Goal: Information Seeking & Learning: Find contact information

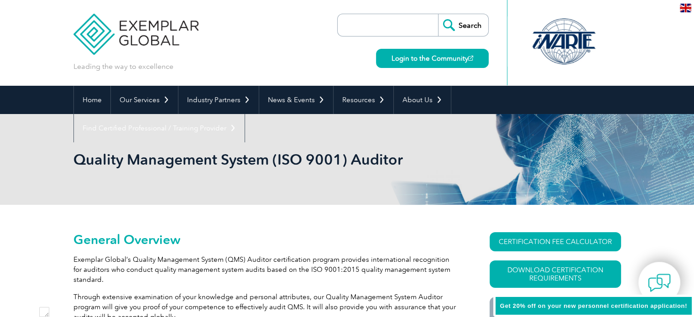
click at [362, 23] on input "search" at bounding box center [390, 25] width 96 height 22
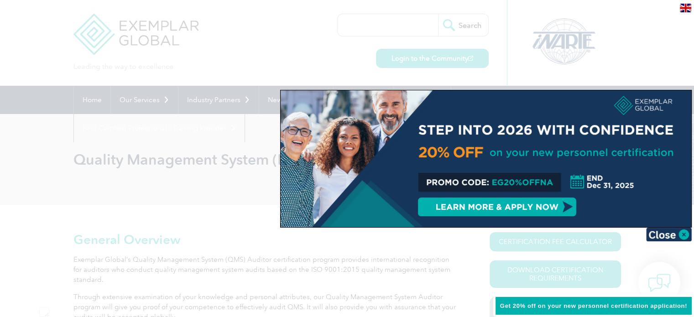
paste input "C-4680018"
type input "C-4680018"
click at [464, 27] on div at bounding box center [347, 158] width 694 height 317
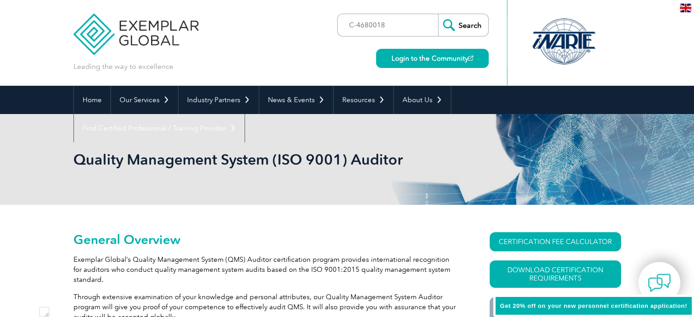
click at [464, 27] on input "Search" at bounding box center [463, 25] width 50 height 22
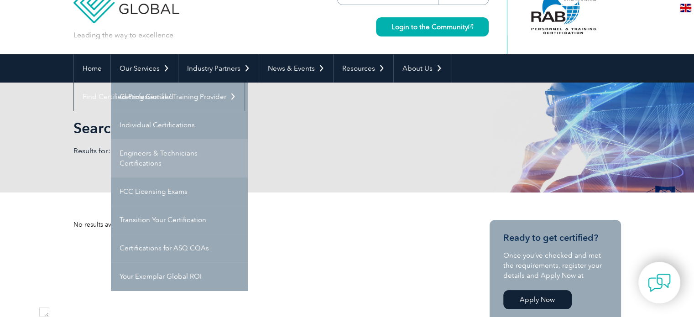
scroll to position [46, 0]
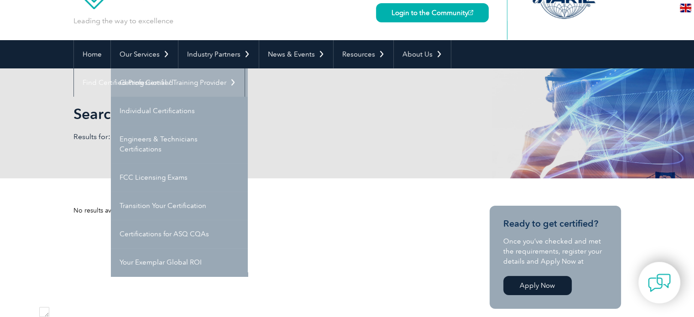
click at [166, 90] on link "Getting Certified" at bounding box center [179, 82] width 137 height 28
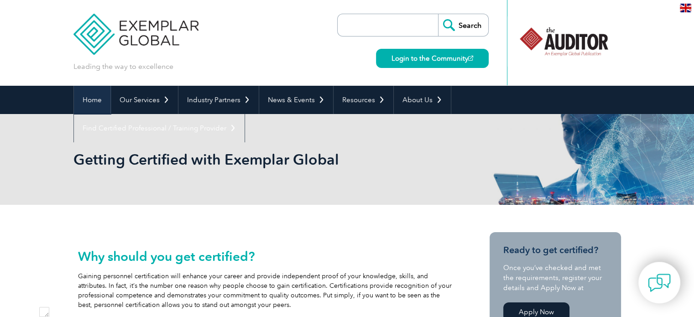
click at [102, 98] on link "Home" at bounding box center [92, 100] width 36 height 28
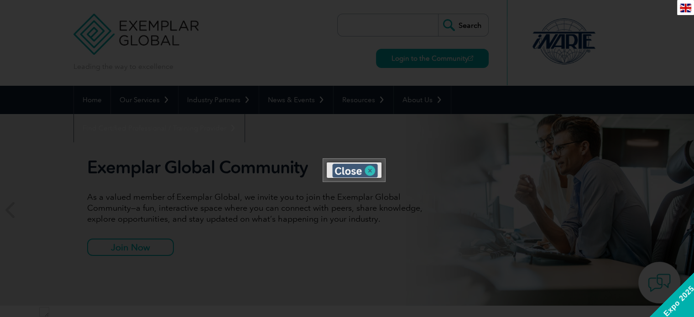
click at [372, 170] on img at bounding box center [355, 171] width 46 height 14
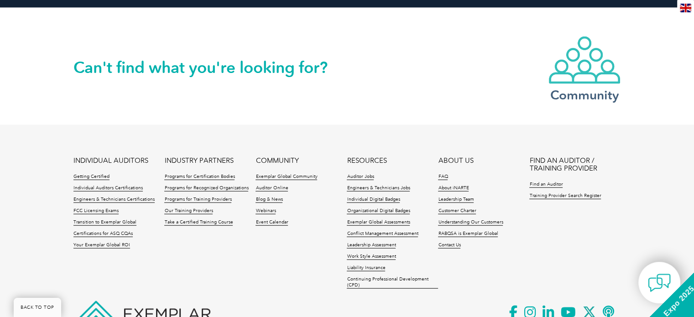
scroll to position [2181, 0]
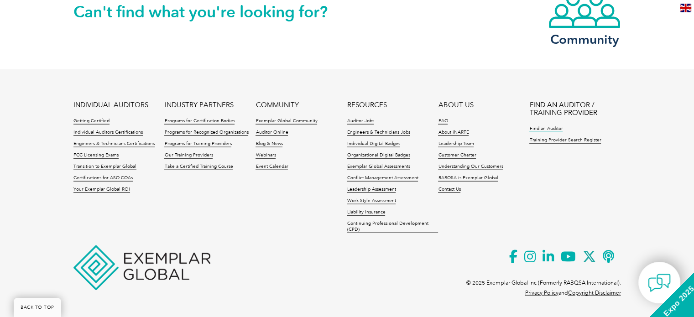
click at [538, 129] on link "Find an Auditor" at bounding box center [545, 129] width 33 height 6
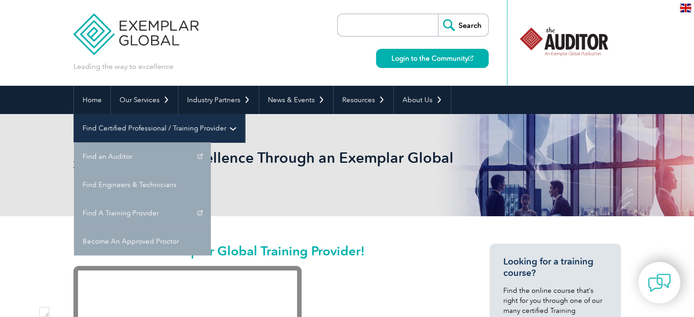
click at [244, 114] on link "Find Certified Professional / Training Provider" at bounding box center [159, 128] width 171 height 28
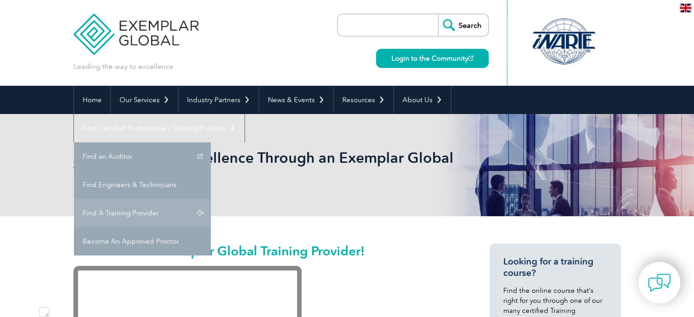
click at [211, 199] on link "Find A Training Provider" at bounding box center [142, 213] width 137 height 28
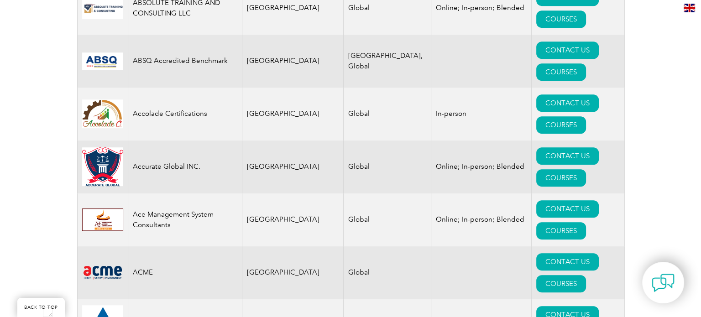
scroll to position [593, 0]
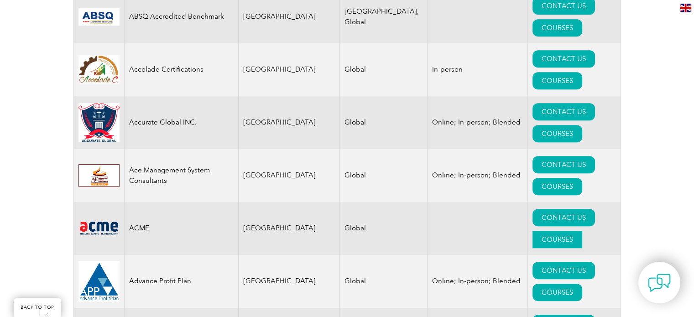
click at [570, 231] on link "COURSES" at bounding box center [557, 239] width 50 height 17
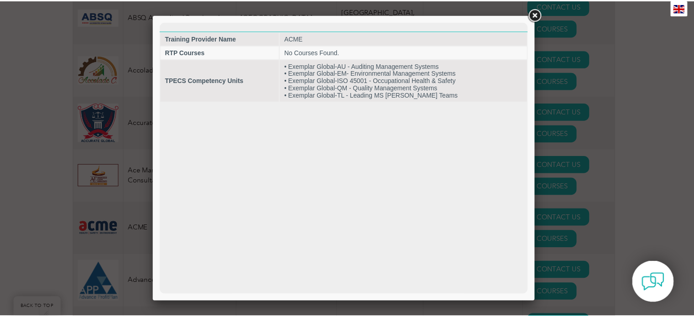
scroll to position [0, 0]
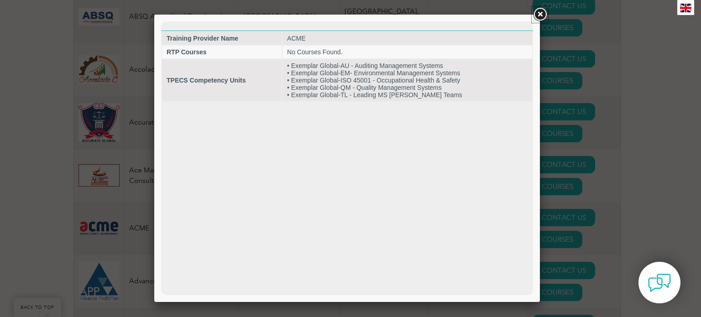
click at [539, 13] on link at bounding box center [539, 14] width 16 height 16
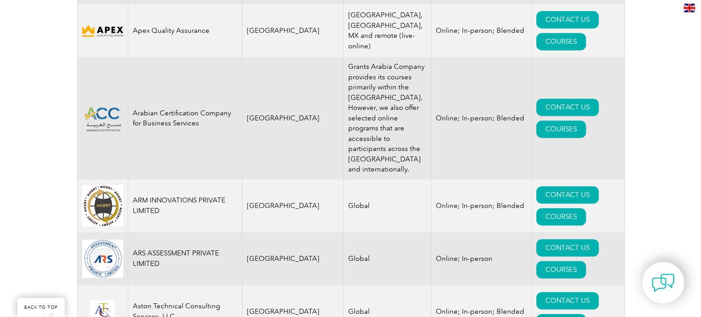
scroll to position [1323, 0]
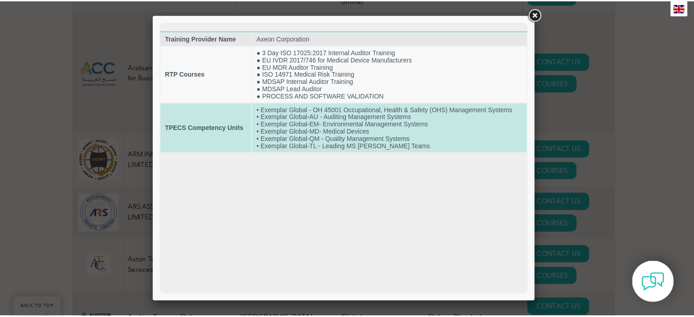
scroll to position [0, 0]
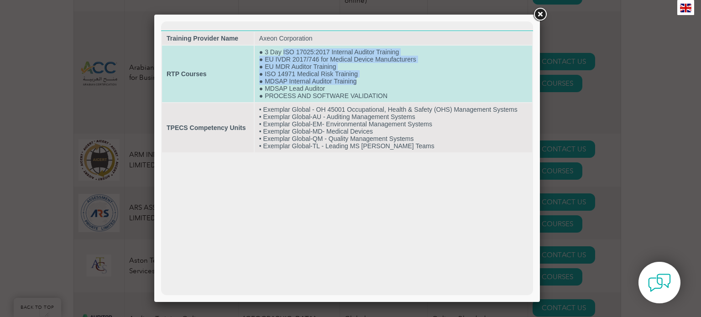
drag, startPoint x: 285, startPoint y: 53, endPoint x: 381, endPoint y: 80, distance: 100.4
click at [381, 80] on td "● 3 Day ISO 17025:2017 Internal Auditor Training ● EU IVDR 2017/746 for Medical…" at bounding box center [393, 74] width 277 height 57
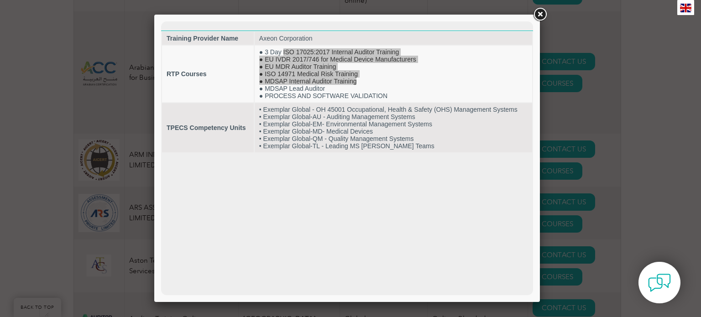
click at [540, 17] on link at bounding box center [539, 14] width 16 height 16
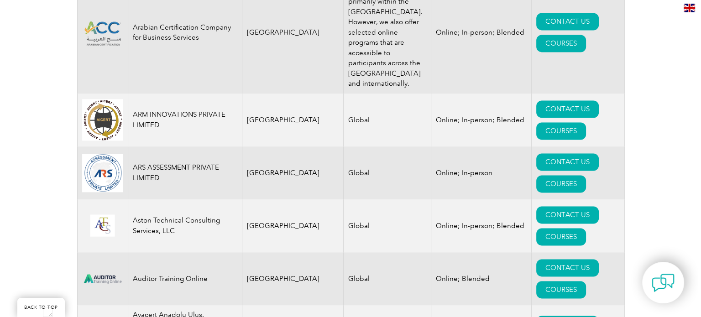
scroll to position [1551, 0]
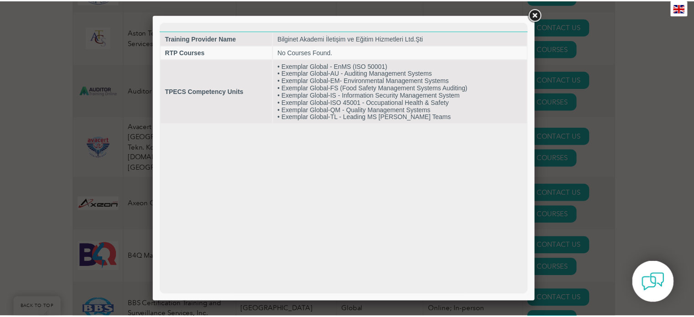
scroll to position [0, 0]
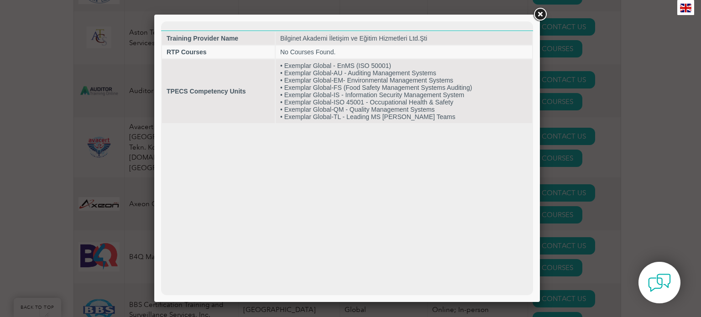
click at [542, 16] on link at bounding box center [539, 14] width 16 height 16
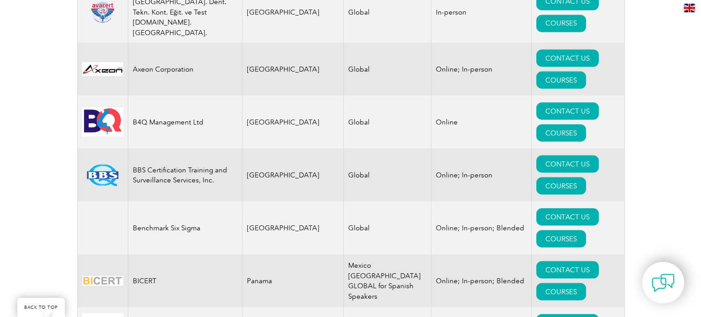
scroll to position [1688, 0]
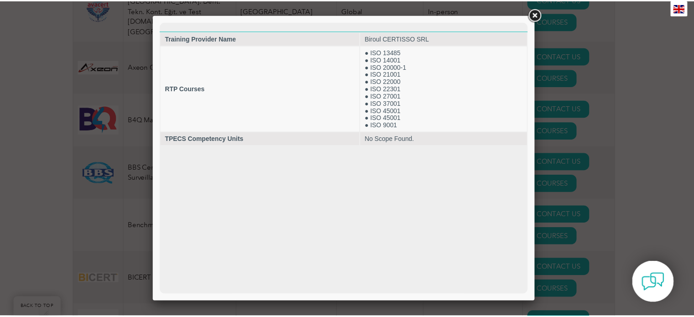
scroll to position [0, 0]
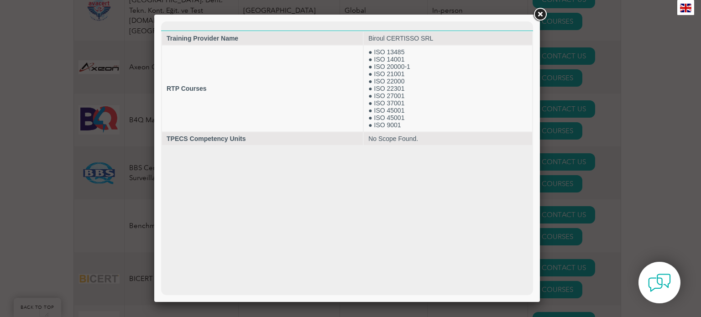
click at [540, 13] on link at bounding box center [539, 14] width 16 height 16
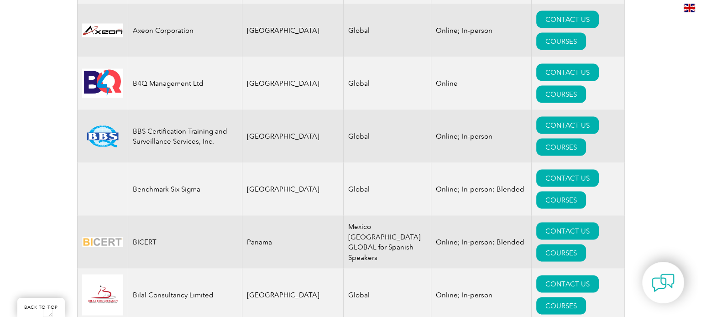
scroll to position [1824, 0]
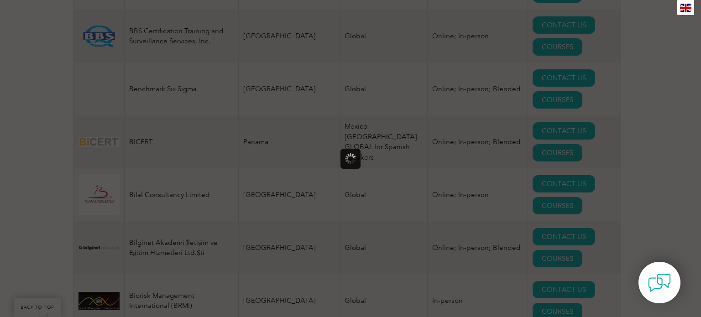
scroll to position [0, 0]
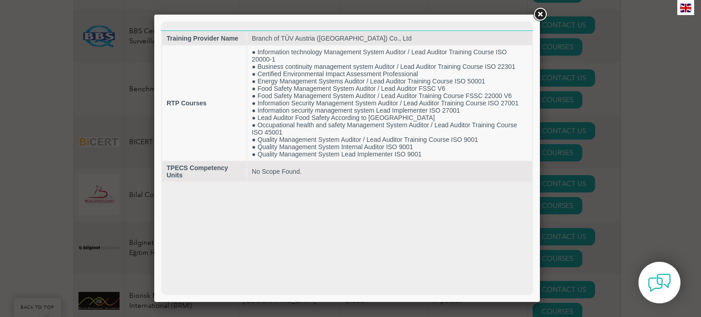
click at [541, 18] on link at bounding box center [539, 14] width 16 height 16
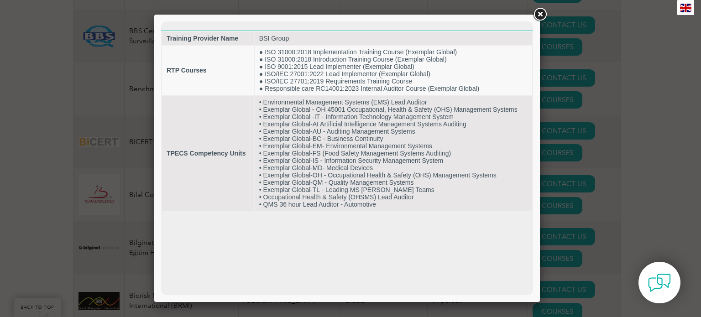
click at [541, 16] on link at bounding box center [539, 14] width 16 height 16
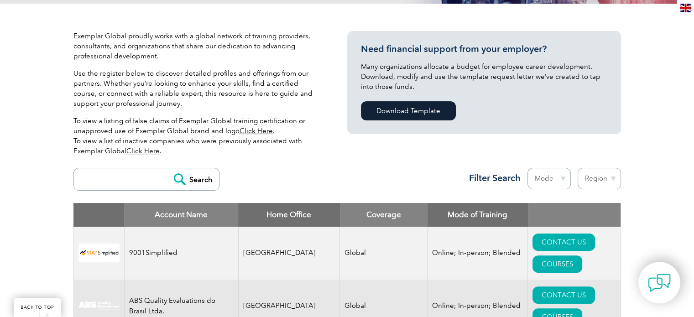
scroll to position [274, 0]
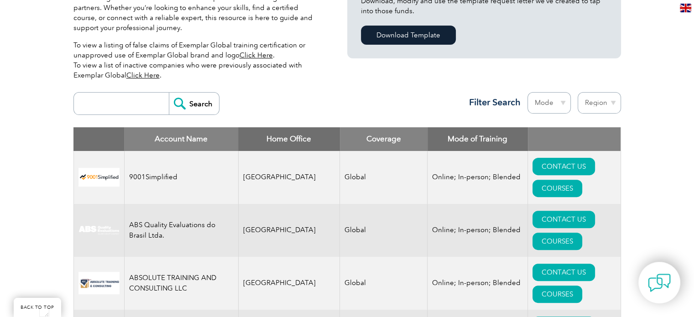
click at [131, 107] on input "search" at bounding box center [123, 104] width 90 height 22
type input "Pakistan"
click at [169, 93] on input "Search" at bounding box center [194, 104] width 50 height 22
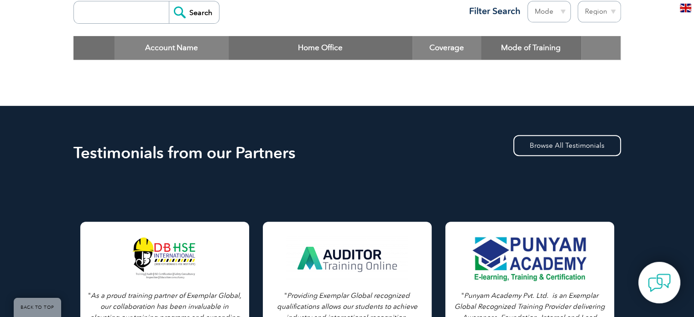
scroll to position [319, 0]
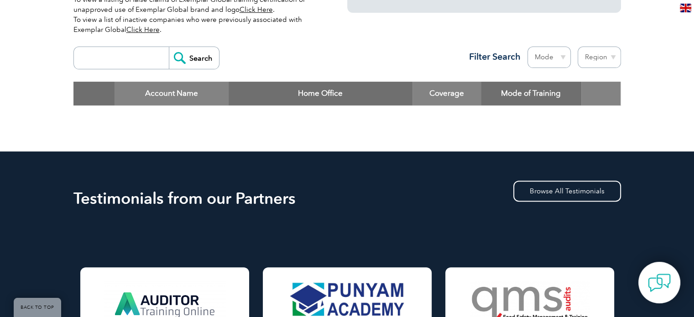
click at [110, 58] on input "search" at bounding box center [123, 58] width 90 height 22
type input "[GEOGRAPHIC_DATA]"
click at [203, 56] on input "Search" at bounding box center [194, 58] width 50 height 22
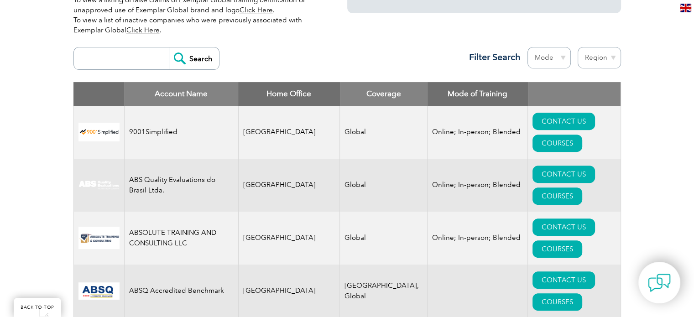
scroll to position [1772, 0]
click at [146, 54] on input "search" at bounding box center [123, 58] width 90 height 22
type input "[GEOGRAPHIC_DATA]"
click at [181, 57] on input "Search" at bounding box center [194, 58] width 50 height 22
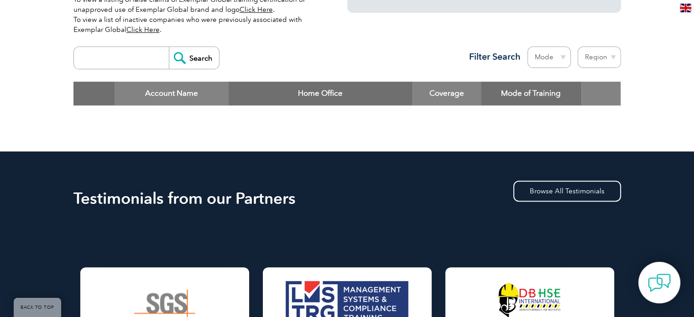
scroll to position [1772, 0]
click at [136, 55] on input "search" at bounding box center [123, 58] width 90 height 22
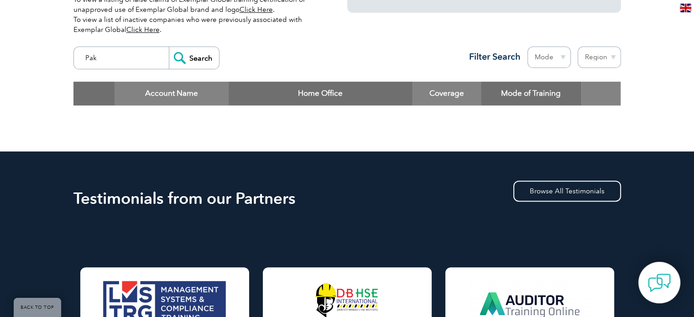
type input "Pak"
click at [169, 47] on input "Search" at bounding box center [194, 58] width 50 height 22
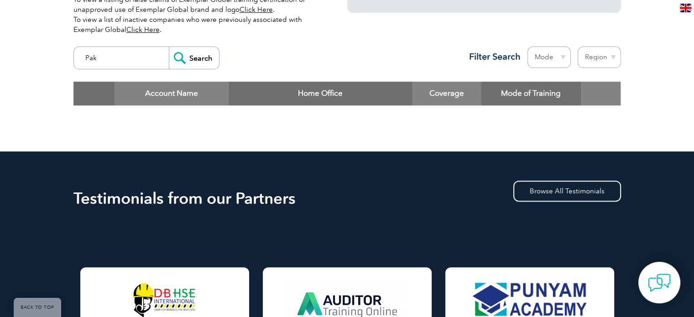
click at [143, 50] on input "Pak" at bounding box center [123, 58] width 90 height 22
click at [169, 47] on input "Search" at bounding box center [194, 58] width 50 height 22
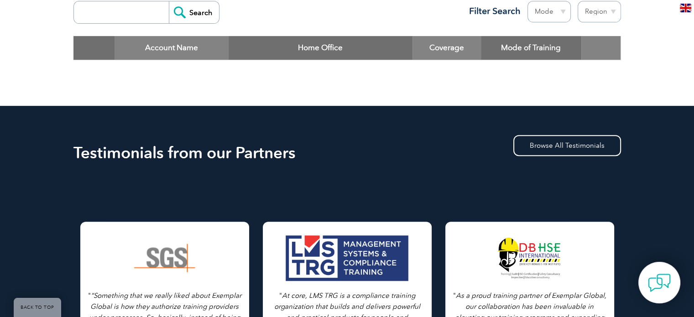
scroll to position [228, 0]
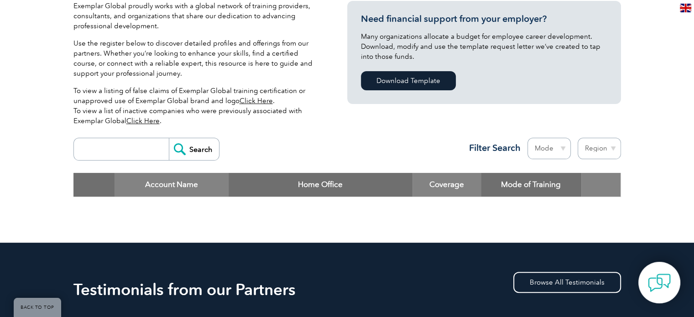
click at [136, 146] on input "search" at bounding box center [123, 149] width 90 height 22
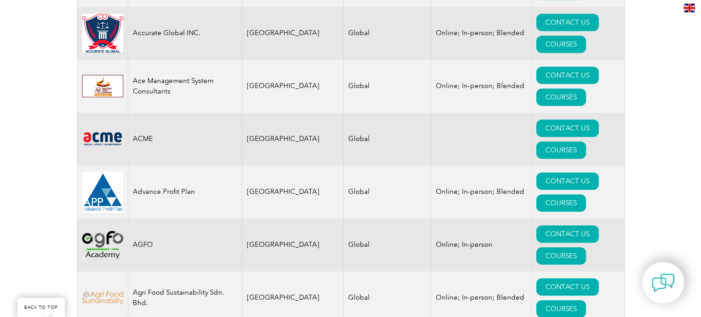
scroll to position [684, 0]
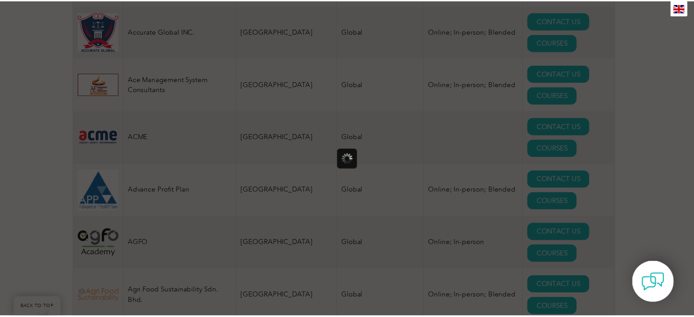
scroll to position [0, 0]
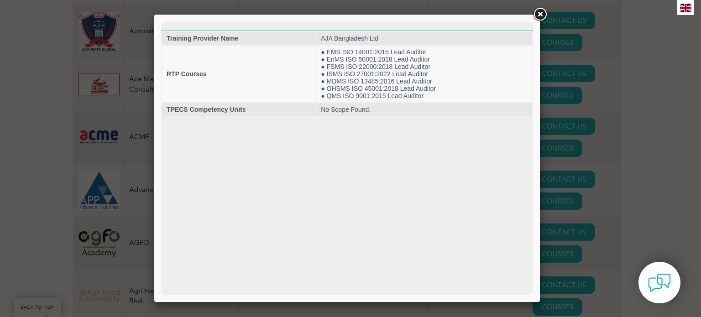
click at [544, 16] on link at bounding box center [539, 14] width 16 height 16
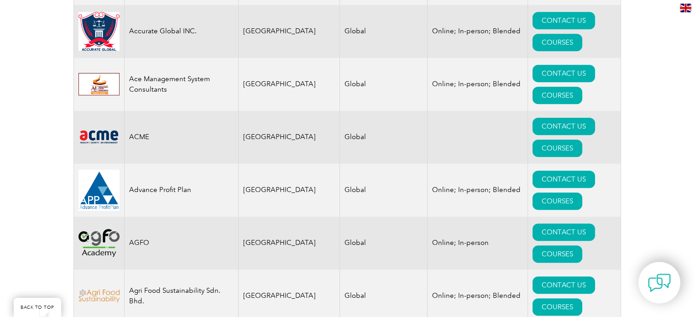
type textarea "Bangladesh"
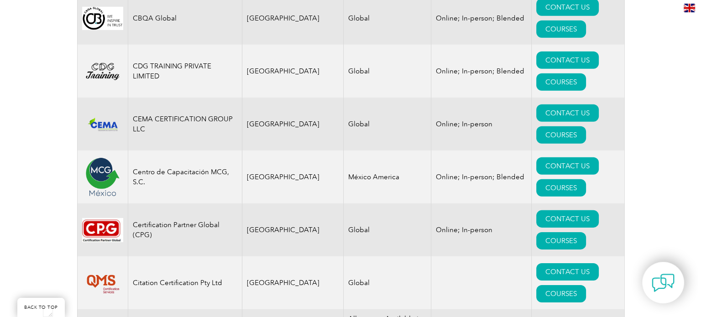
scroll to position [2828, 0]
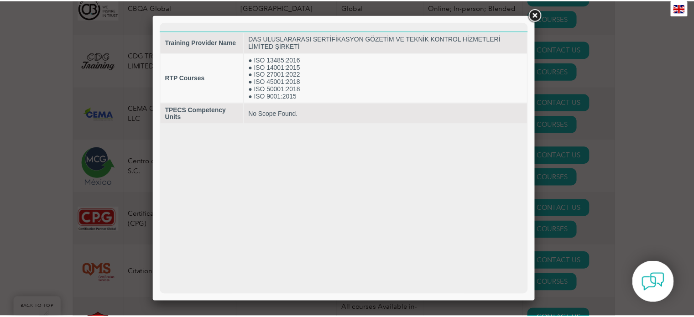
scroll to position [0, 0]
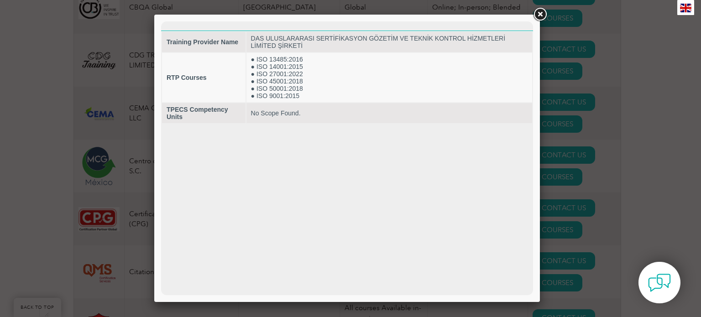
click at [540, 17] on link at bounding box center [539, 14] width 16 height 16
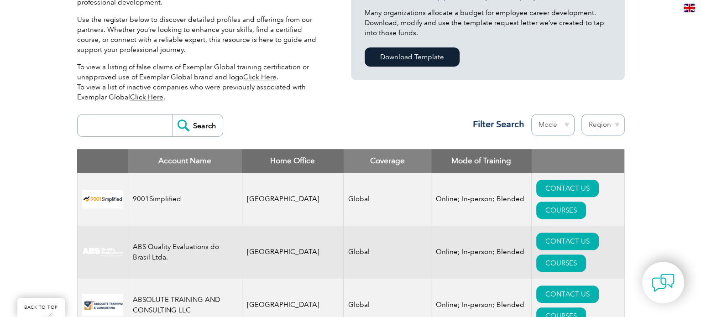
scroll to position [274, 0]
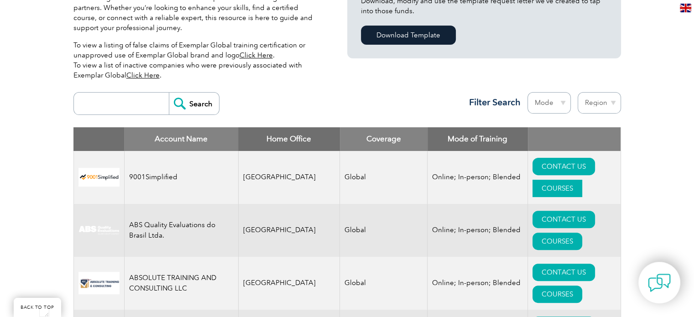
click at [566, 180] on link "COURSES" at bounding box center [557, 188] width 50 height 17
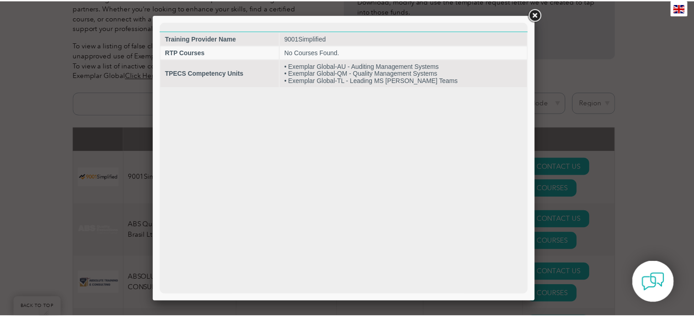
scroll to position [0, 0]
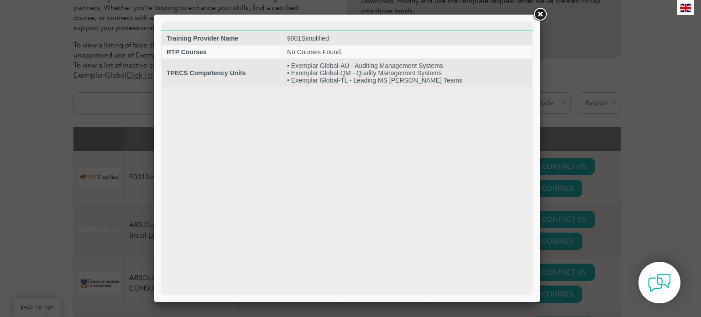
click at [538, 16] on link at bounding box center [539, 14] width 16 height 16
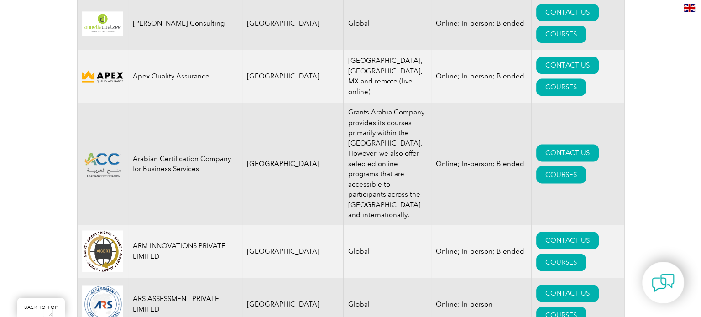
scroll to position [1460, 0]
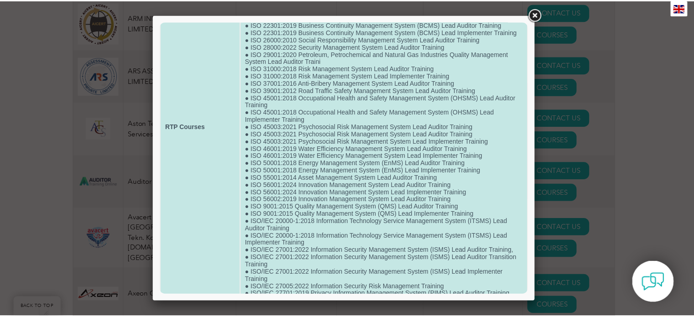
scroll to position [182, 0]
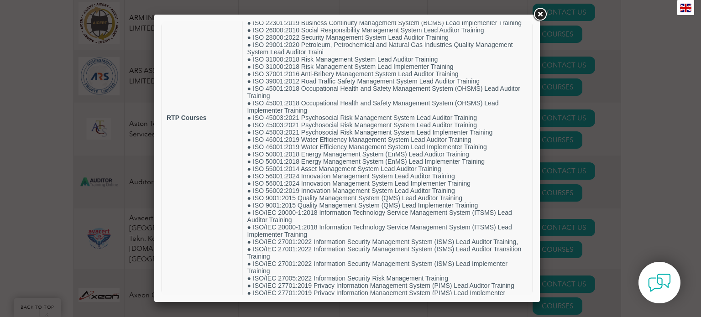
click at [538, 13] on link at bounding box center [539, 14] width 16 height 16
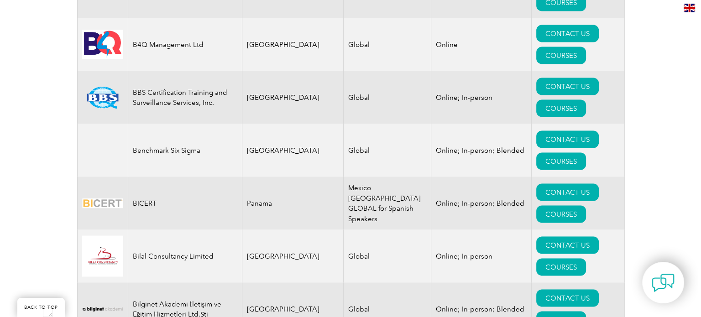
scroll to position [1779, 0]
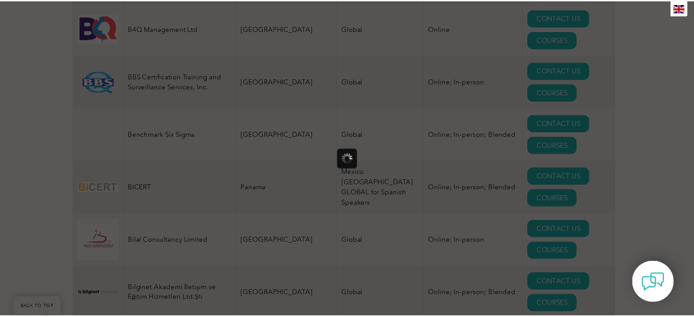
scroll to position [0, 0]
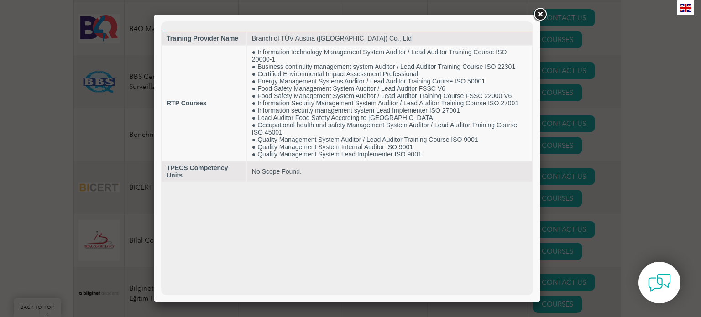
click at [540, 17] on link at bounding box center [539, 14] width 16 height 16
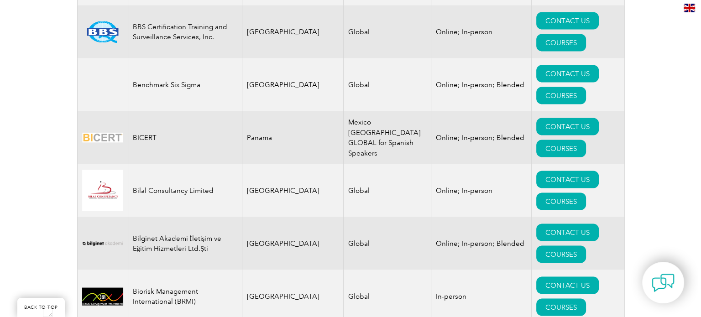
scroll to position [1870, 0]
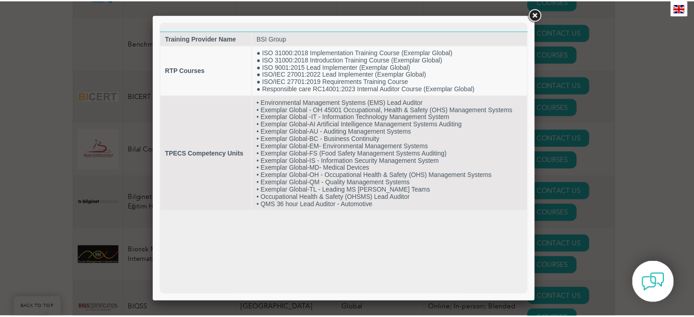
scroll to position [0, 0]
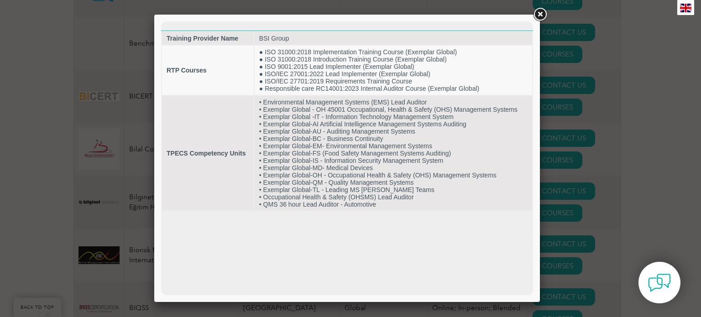
click at [541, 17] on link at bounding box center [539, 14] width 16 height 16
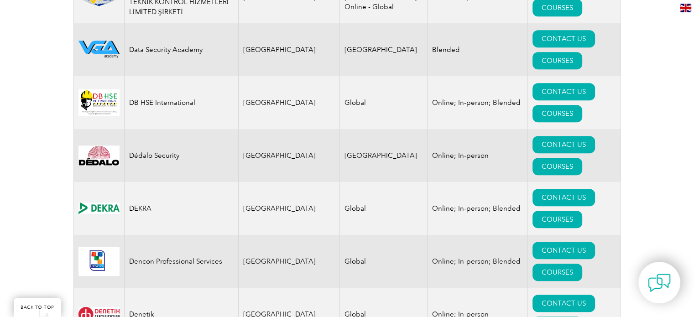
scroll to position [4014, 0]
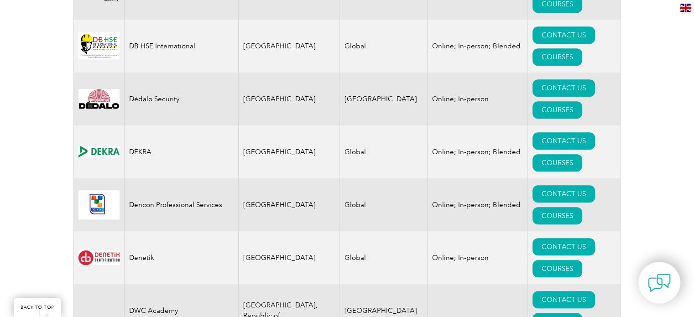
drag, startPoint x: 192, startPoint y: 119, endPoint x: 130, endPoint y: 107, distance: 63.2
copy td "Gitchia Institute of Global Certification Ptv. Ltd"
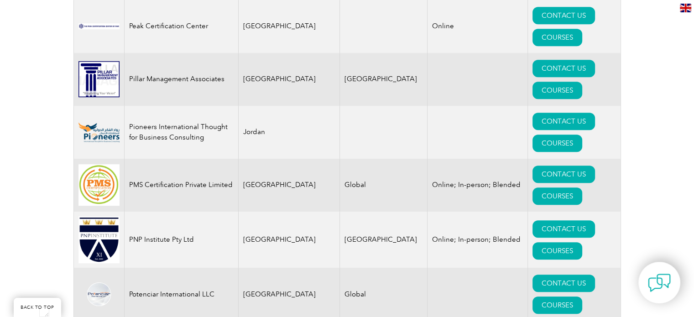
scroll to position [10947, 0]
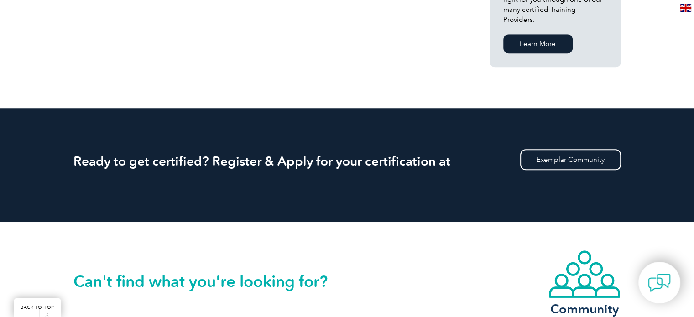
scroll to position [775, 0]
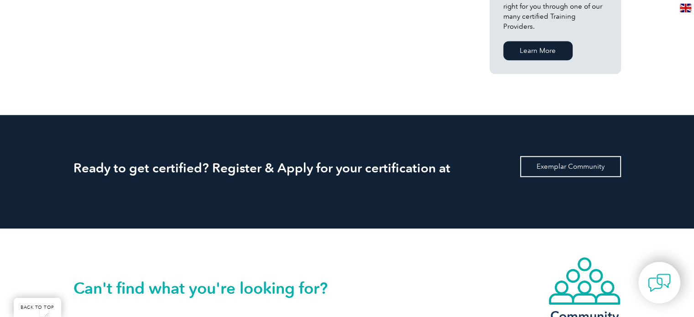
click at [558, 156] on link "Exemplar Community" at bounding box center [570, 166] width 101 height 21
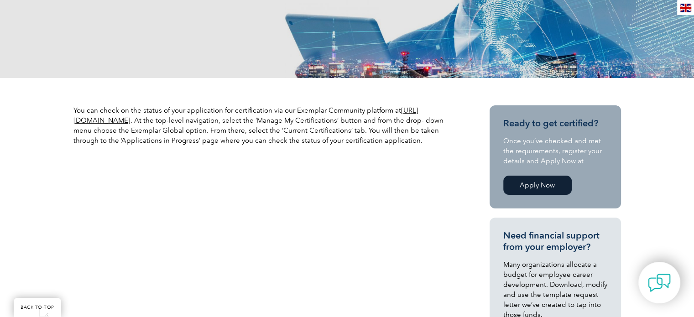
scroll to position [220, 0]
